Goal: Task Accomplishment & Management: Manage account settings

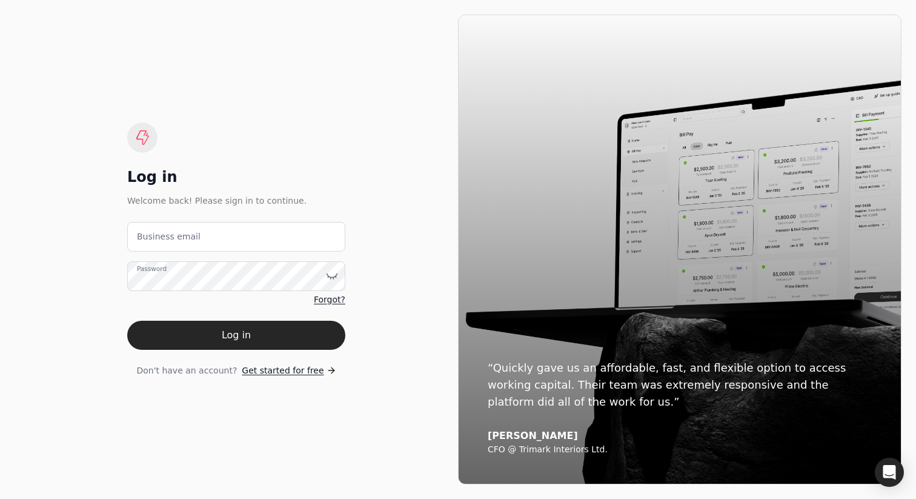
click at [347, 112] on div "Log in Welcome back! Please sign in to continue. Business email Password Forgot…" at bounding box center [237, 250] width 444 height 470
click at [328, 96] on div "Log in Welcome back! Please sign in to continue. Business email Password Forgot…" at bounding box center [237, 250] width 444 height 470
